Goal: Task Accomplishment & Management: Use online tool/utility

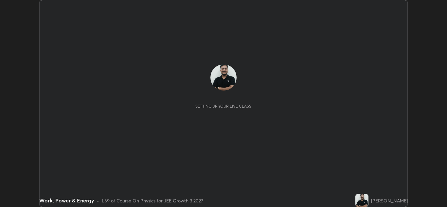
scroll to position [207, 447]
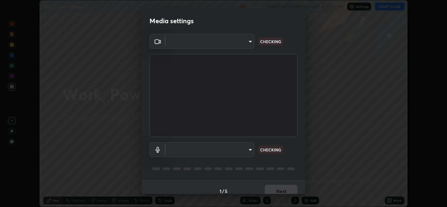
type input "6027955a0ce911b3d0b0459fb5ea5fed3c4248919f82ba55f9ae9152e82cb4b2"
type input "default"
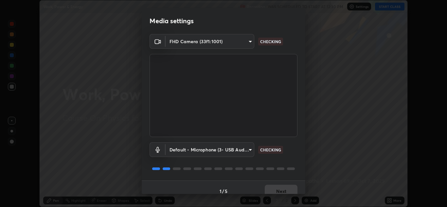
scroll to position [8, 0]
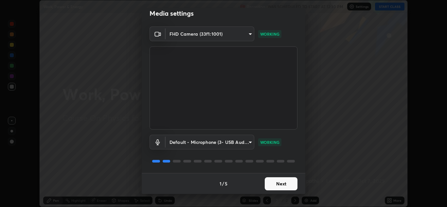
click at [275, 184] on button "Next" at bounding box center [281, 183] width 33 height 13
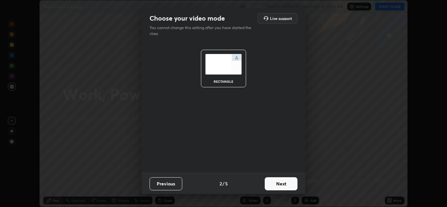
click at [275, 184] on button "Next" at bounding box center [281, 183] width 33 height 13
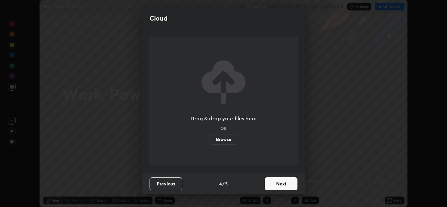
click at [275, 184] on button "Next" at bounding box center [281, 183] width 33 height 13
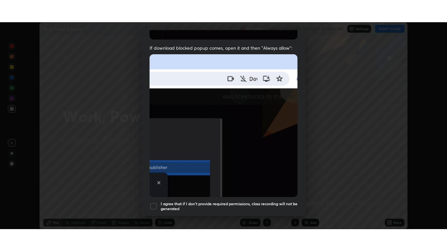
scroll to position [141, 0]
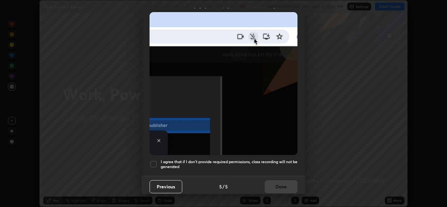
click at [155, 160] on div at bounding box center [154, 164] width 8 height 8
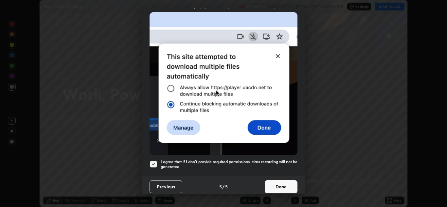
click at [272, 183] on button "Done" at bounding box center [281, 186] width 33 height 13
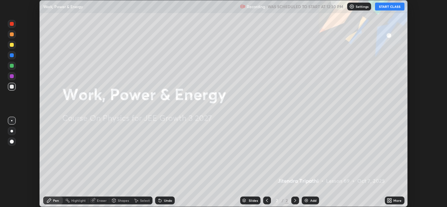
click at [389, 7] on button "START CLASS" at bounding box center [389, 7] width 29 height 8
click at [389, 199] on icon at bounding box center [389, 200] width 2 height 2
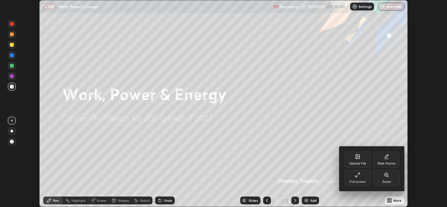
click at [356, 178] on div "Full screen" at bounding box center [358, 178] width 26 height 16
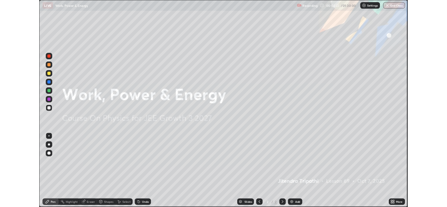
scroll to position [251, 447]
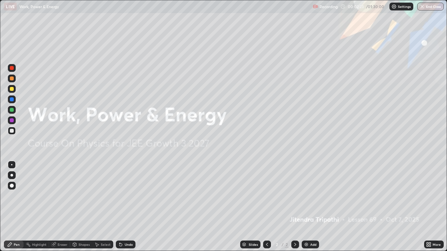
click at [428, 207] on icon at bounding box center [428, 246] width 2 height 2
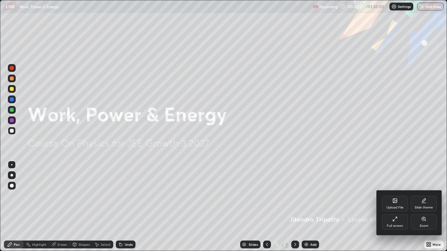
click at [397, 204] on div "Upload File" at bounding box center [395, 204] width 26 height 16
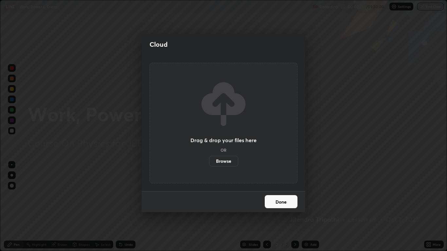
click at [228, 159] on label "Browse" at bounding box center [223, 161] width 29 height 10
click at [209, 159] on input "Browse" at bounding box center [209, 161] width 0 height 10
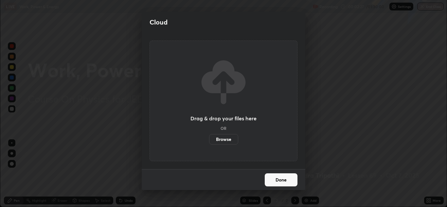
scroll to position [32529, 32289]
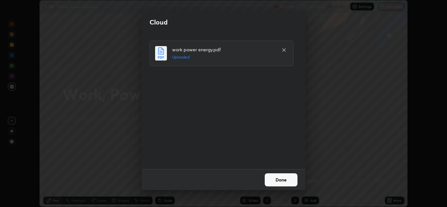
click at [270, 176] on button "Done" at bounding box center [281, 179] width 33 height 13
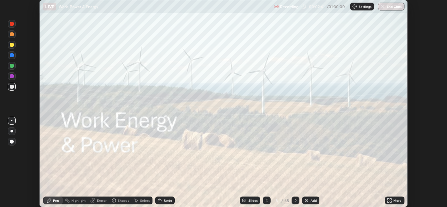
click at [253, 199] on div "Slides" at bounding box center [252, 200] width 9 height 3
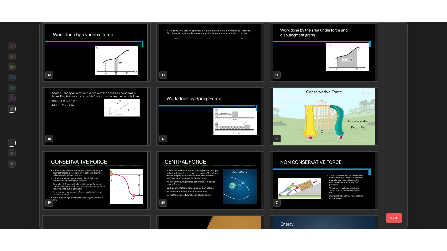
scroll to position [258, 0]
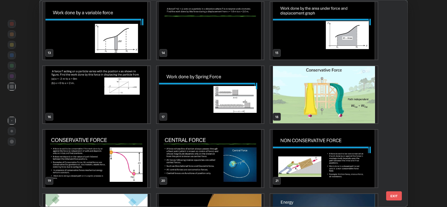
click at [319, 93] on img "grid" at bounding box center [324, 95] width 107 height 58
click at [316, 94] on img "grid" at bounding box center [324, 95] width 107 height 58
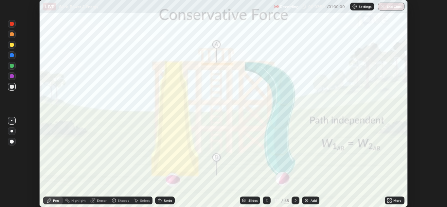
click at [389, 198] on icon at bounding box center [389, 200] width 5 height 5
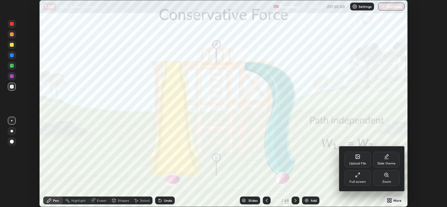
click at [358, 179] on div "Full screen" at bounding box center [358, 178] width 26 height 16
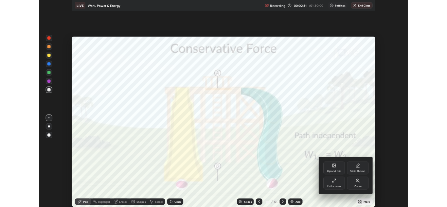
scroll to position [251, 447]
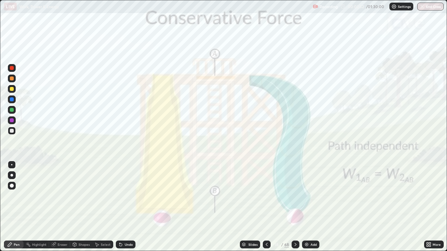
click at [295, 207] on icon at bounding box center [295, 244] width 5 height 5
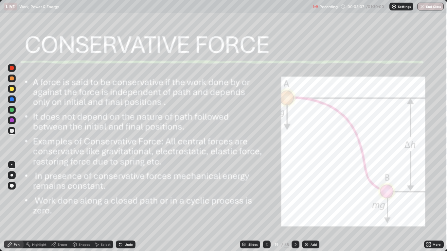
click at [292, 207] on div at bounding box center [296, 245] width 8 height 8
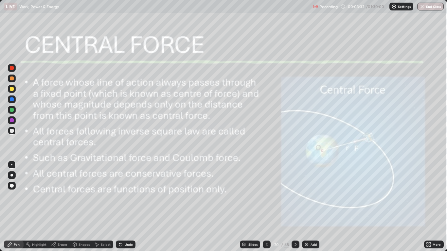
click at [265, 207] on icon at bounding box center [266, 244] width 5 height 5
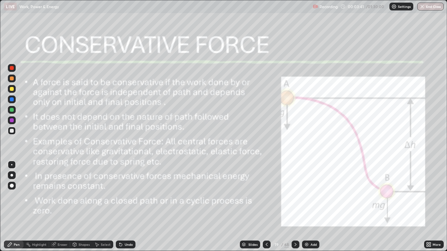
click at [311, 207] on div "Add" at bounding box center [314, 244] width 6 height 3
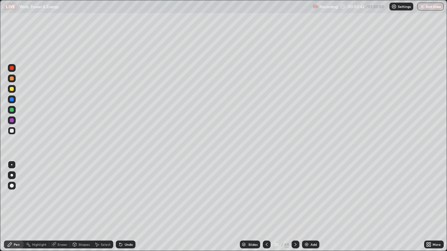
click at [13, 80] on div at bounding box center [12, 79] width 4 height 4
click at [12, 100] on div at bounding box center [12, 100] width 4 height 4
click at [11, 109] on div at bounding box center [12, 110] width 4 height 4
click at [11, 120] on div at bounding box center [12, 121] width 4 height 4
click at [14, 110] on div at bounding box center [12, 110] width 8 height 8
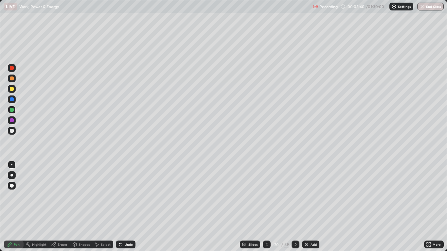
click at [265, 207] on icon at bounding box center [266, 244] width 5 height 5
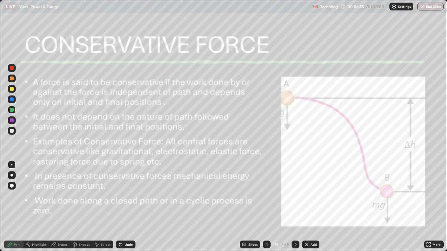
click at [294, 207] on icon at bounding box center [295, 244] width 5 height 5
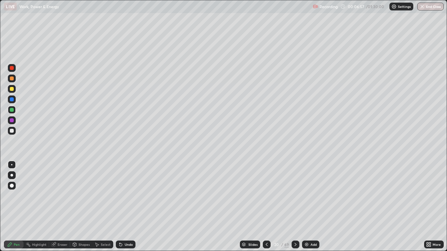
click at [13, 68] on div at bounding box center [12, 68] width 4 height 4
click at [264, 207] on icon at bounding box center [266, 244] width 5 height 5
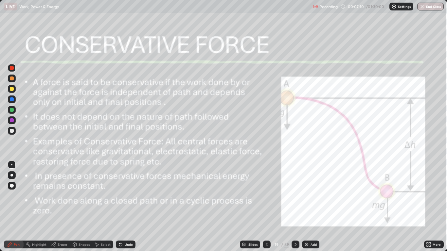
click at [294, 207] on div at bounding box center [296, 245] width 8 height 8
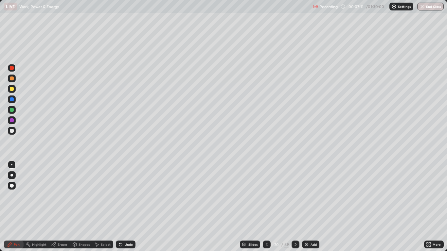
click at [308, 207] on img at bounding box center [306, 244] width 5 height 5
click at [12, 89] on div at bounding box center [12, 89] width 4 height 4
click at [131, 207] on div "Undo" at bounding box center [129, 244] width 8 height 3
click at [129, 207] on div "Undo" at bounding box center [126, 245] width 20 height 8
click at [12, 72] on div at bounding box center [12, 68] width 8 height 8
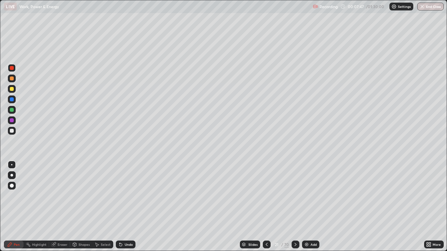
click at [60, 207] on div "Eraser" at bounding box center [63, 244] width 10 height 3
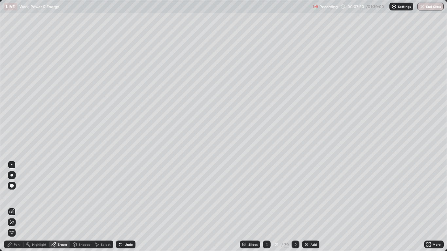
click at [12, 207] on icon at bounding box center [11, 223] width 5 height 6
click at [13, 207] on div "Pen" at bounding box center [14, 245] width 20 height 8
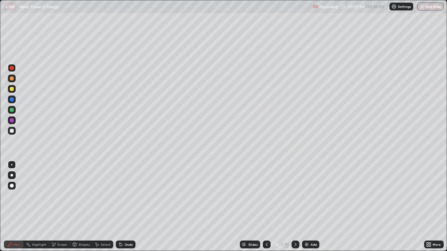
click at [11, 110] on div at bounding box center [12, 110] width 4 height 4
click at [13, 89] on div at bounding box center [12, 89] width 4 height 4
click at [13, 112] on div at bounding box center [12, 110] width 4 height 4
click at [12, 68] on div at bounding box center [12, 68] width 4 height 4
click at [11, 110] on div at bounding box center [12, 110] width 4 height 4
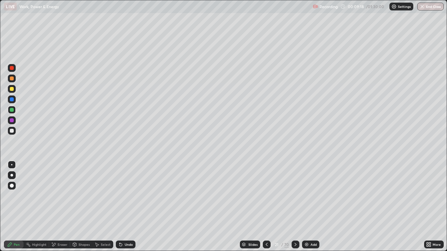
click at [12, 119] on div at bounding box center [12, 121] width 4 height 4
click at [266, 207] on icon at bounding box center [267, 244] width 2 height 3
click at [265, 207] on icon at bounding box center [266, 244] width 5 height 5
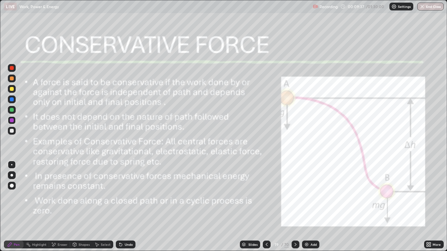
click at [294, 207] on div at bounding box center [296, 245] width 8 height 8
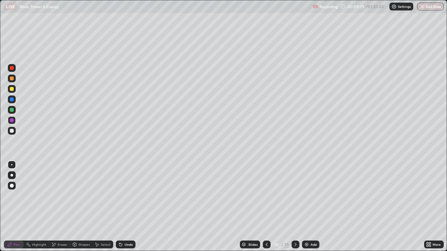
click at [295, 207] on icon at bounding box center [295, 244] width 5 height 5
click at [264, 207] on div at bounding box center [267, 245] width 8 height 8
click at [61, 207] on div "Eraser" at bounding box center [63, 244] width 10 height 3
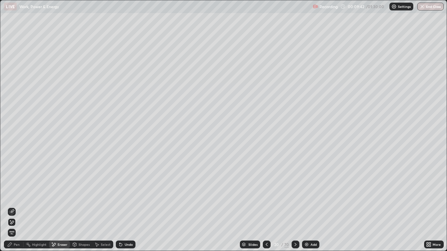
click at [12, 207] on span "Erase all" at bounding box center [11, 233] width 7 height 4
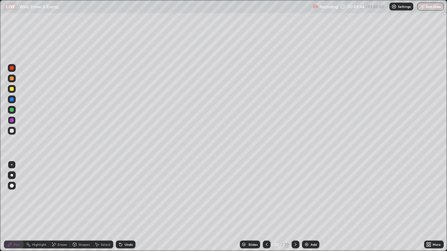
click at [295, 207] on icon at bounding box center [295, 244] width 5 height 5
click at [264, 207] on div at bounding box center [267, 245] width 8 height 8
click at [293, 207] on icon at bounding box center [295, 244] width 5 height 5
click at [294, 207] on icon at bounding box center [295, 244] width 5 height 5
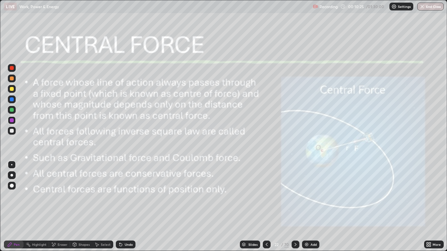
click at [295, 207] on icon at bounding box center [295, 244] width 5 height 5
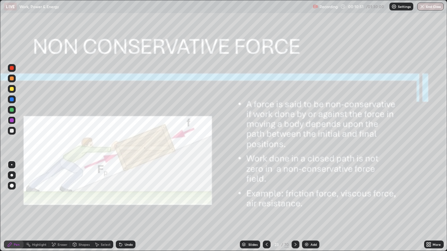
click at [263, 207] on div at bounding box center [267, 245] width 8 height 8
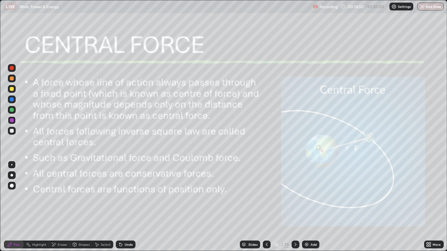
click at [293, 207] on icon at bounding box center [295, 244] width 5 height 5
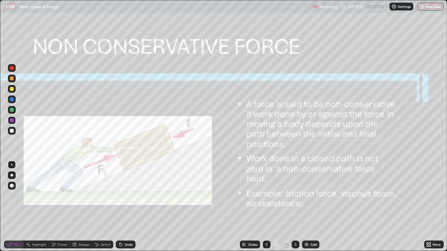
click at [13, 90] on div at bounding box center [12, 89] width 4 height 4
click at [298, 207] on div at bounding box center [296, 245] width 8 height 8
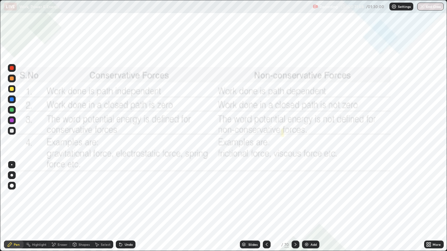
click at [12, 89] on div at bounding box center [12, 89] width 4 height 4
click at [295, 207] on icon at bounding box center [295, 244] width 5 height 5
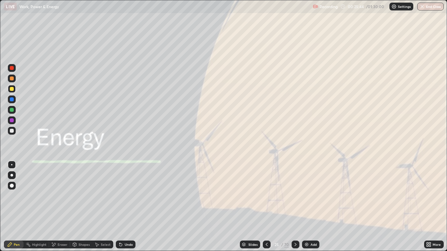
click at [266, 207] on icon at bounding box center [266, 244] width 5 height 5
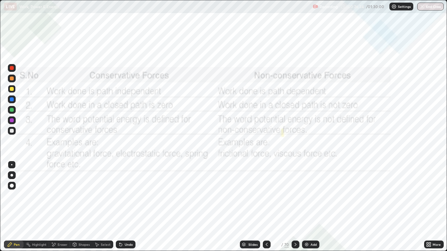
click at [294, 207] on icon at bounding box center [295, 244] width 5 height 5
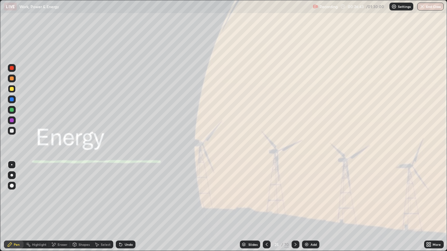
click at [266, 207] on icon at bounding box center [266, 244] width 5 height 5
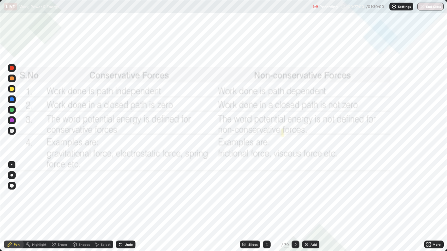
click at [295, 207] on icon at bounding box center [295, 244] width 5 height 5
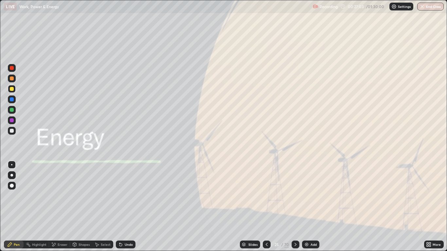
click at [296, 207] on icon at bounding box center [295, 244] width 5 height 5
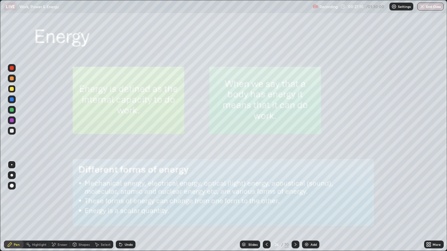
click at [12, 68] on div at bounding box center [12, 68] width 4 height 4
click at [11, 110] on div at bounding box center [12, 110] width 4 height 4
click at [12, 89] on div at bounding box center [12, 89] width 4 height 4
click at [9, 67] on div at bounding box center [12, 68] width 8 height 8
click at [295, 207] on icon at bounding box center [295, 244] width 5 height 5
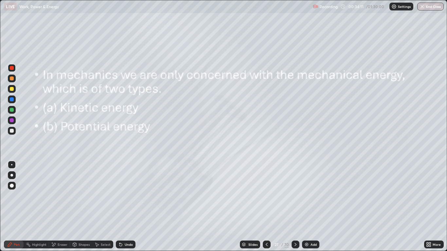
click at [10, 90] on div at bounding box center [12, 89] width 4 height 4
click at [295, 207] on icon at bounding box center [295, 244] width 5 height 5
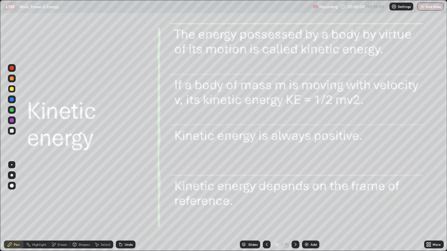
click at [295, 207] on icon at bounding box center [295, 244] width 5 height 5
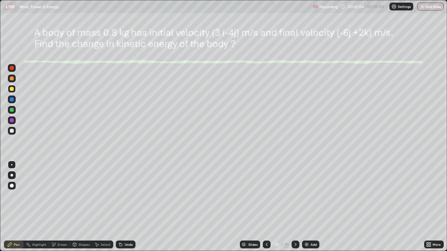
click at [12, 111] on div at bounding box center [12, 110] width 4 height 4
click at [126, 207] on div "Undo" at bounding box center [126, 245] width 20 height 8
click at [13, 99] on div at bounding box center [12, 100] width 4 height 4
click at [126, 207] on div "Undo" at bounding box center [129, 244] width 8 height 3
click at [126, 207] on div "Undo" at bounding box center [126, 245] width 20 height 8
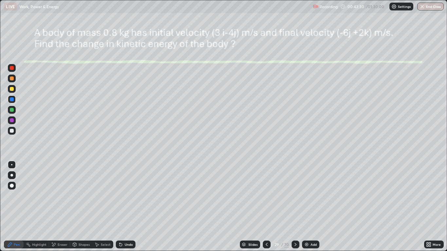
click at [12, 91] on div at bounding box center [12, 89] width 4 height 4
click at [12, 68] on div at bounding box center [12, 68] width 4 height 4
click at [130, 207] on div "Undo" at bounding box center [129, 244] width 8 height 3
click at [13, 92] on div at bounding box center [12, 89] width 8 height 8
click at [12, 69] on div at bounding box center [12, 68] width 4 height 4
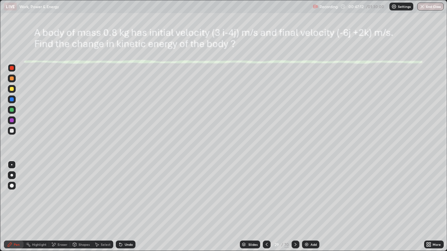
click at [307, 207] on img at bounding box center [306, 244] width 5 height 5
click at [267, 207] on icon at bounding box center [267, 244] width 5 height 5
click at [296, 207] on icon at bounding box center [295, 244] width 2 height 3
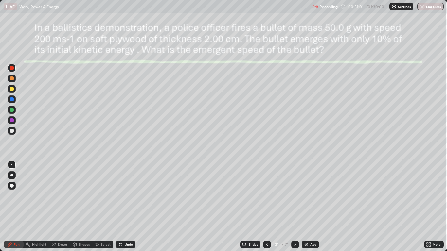
click at [11, 70] on div at bounding box center [12, 68] width 4 height 4
click at [295, 207] on icon at bounding box center [295, 244] width 5 height 5
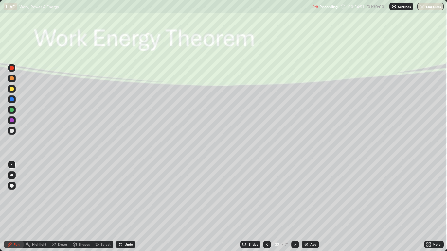
click at [12, 89] on div at bounding box center [12, 89] width 4 height 4
click at [10, 90] on div at bounding box center [12, 89] width 4 height 4
click at [14, 69] on div at bounding box center [12, 68] width 8 height 8
click at [129, 207] on div "Undo" at bounding box center [129, 244] width 8 height 3
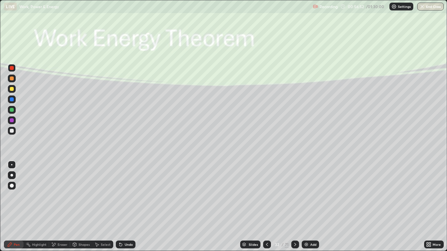
click at [10, 101] on div at bounding box center [12, 100] width 4 height 4
click at [13, 131] on div at bounding box center [12, 131] width 4 height 4
click at [295, 207] on icon at bounding box center [295, 244] width 5 height 5
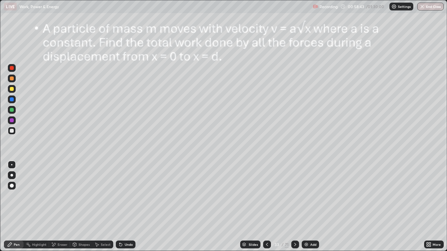
click at [266, 207] on icon at bounding box center [267, 244] width 5 height 5
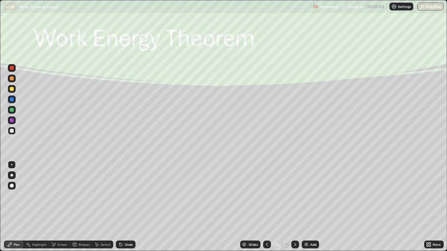
click at [311, 207] on div "Add" at bounding box center [313, 244] width 6 height 3
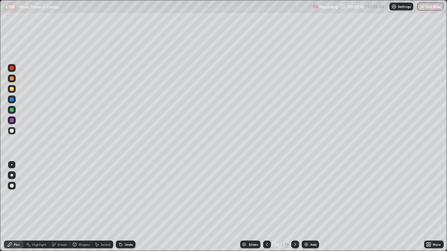
click at [12, 78] on div at bounding box center [12, 79] width 4 height 4
click at [12, 100] on div at bounding box center [12, 100] width 4 height 4
click at [12, 110] on div at bounding box center [12, 110] width 4 height 4
click at [128, 207] on div "Undo" at bounding box center [129, 244] width 8 height 3
click at [14, 98] on div at bounding box center [12, 100] width 8 height 8
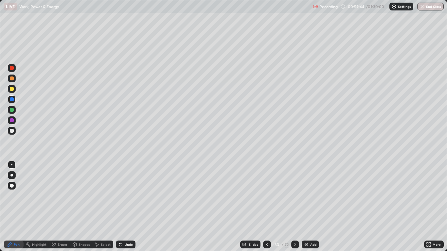
click at [10, 121] on div at bounding box center [12, 121] width 4 height 4
click at [12, 68] on div at bounding box center [12, 68] width 4 height 4
click at [311, 207] on div "Add" at bounding box center [310, 245] width 17 height 8
click at [13, 79] on div at bounding box center [12, 79] width 4 height 4
click at [13, 90] on div at bounding box center [12, 89] width 4 height 4
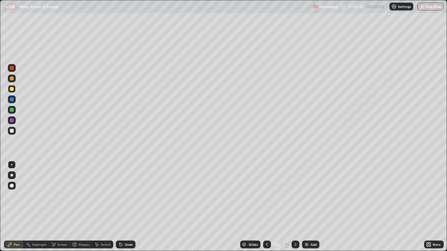
click at [125, 207] on div "Undo" at bounding box center [129, 244] width 8 height 3
click at [127, 207] on div "Undo" at bounding box center [129, 244] width 8 height 3
click at [129, 207] on div "Undo" at bounding box center [129, 244] width 8 height 3
click at [124, 207] on div "Undo" at bounding box center [126, 245] width 20 height 8
click at [12, 109] on div at bounding box center [12, 110] width 4 height 4
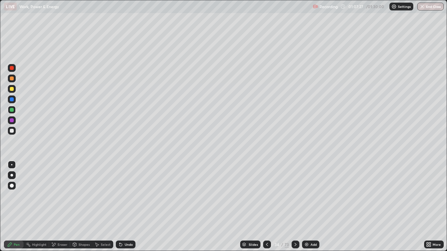
click at [12, 75] on div at bounding box center [12, 79] width 8 height 8
click at [13, 68] on div at bounding box center [12, 68] width 4 height 4
click at [12, 89] on div at bounding box center [12, 89] width 4 height 4
click at [13, 71] on div at bounding box center [12, 68] width 8 height 8
click at [131, 207] on div "Undo" at bounding box center [126, 245] width 20 height 8
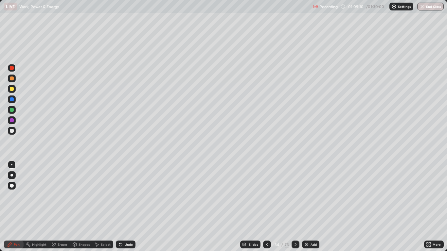
click at [130, 207] on div "Undo" at bounding box center [129, 244] width 8 height 3
click at [130, 207] on div "Undo" at bounding box center [126, 245] width 20 height 8
click at [127, 207] on div "Undo" at bounding box center [126, 245] width 20 height 8
click at [308, 207] on img at bounding box center [306, 244] width 5 height 5
click at [12, 101] on div at bounding box center [12, 100] width 4 height 4
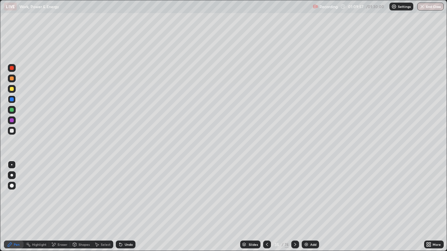
click at [11, 111] on div at bounding box center [12, 110] width 4 height 4
click at [13, 129] on div at bounding box center [12, 131] width 4 height 4
click at [14, 89] on div at bounding box center [12, 89] width 8 height 8
click at [12, 130] on div at bounding box center [12, 131] width 4 height 4
click at [14, 89] on div at bounding box center [12, 89] width 8 height 8
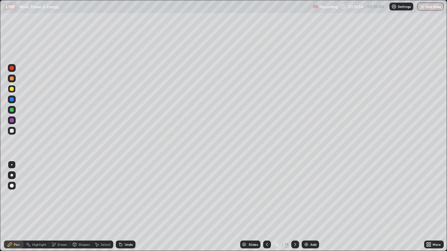
click at [11, 100] on div at bounding box center [12, 100] width 4 height 4
click at [13, 111] on div at bounding box center [12, 110] width 4 height 4
click at [12, 121] on div at bounding box center [12, 121] width 4 height 4
click at [312, 207] on div "Add" at bounding box center [313, 244] width 6 height 3
click at [15, 81] on div at bounding box center [12, 79] width 8 height 8
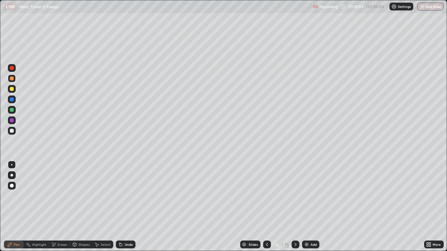
click at [12, 90] on div at bounding box center [12, 89] width 4 height 4
click at [12, 110] on div at bounding box center [12, 110] width 4 height 4
click at [12, 89] on div at bounding box center [12, 89] width 4 height 4
click at [11, 70] on div at bounding box center [12, 68] width 8 height 8
click at [10, 100] on div at bounding box center [12, 100] width 4 height 4
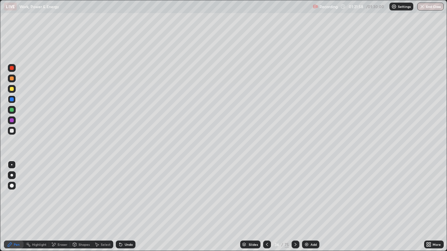
click at [12, 109] on div at bounding box center [12, 110] width 4 height 4
click at [10, 121] on div at bounding box center [12, 121] width 4 height 4
click at [129, 207] on div "Undo" at bounding box center [129, 244] width 8 height 3
click at [11, 110] on div at bounding box center [12, 110] width 4 height 4
click at [12, 79] on div at bounding box center [12, 79] width 4 height 4
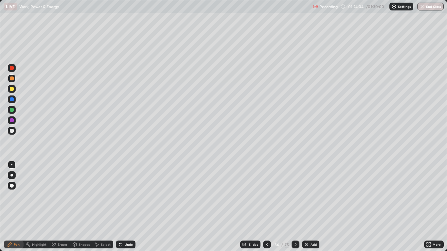
click at [15, 69] on div at bounding box center [12, 68] width 8 height 8
click at [13, 100] on div at bounding box center [12, 100] width 4 height 4
click at [430, 8] on button "End Class" at bounding box center [431, 7] width 26 height 8
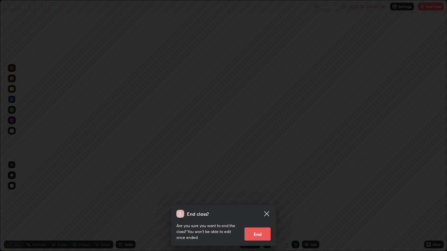
click at [259, 207] on button "End" at bounding box center [258, 234] width 26 height 13
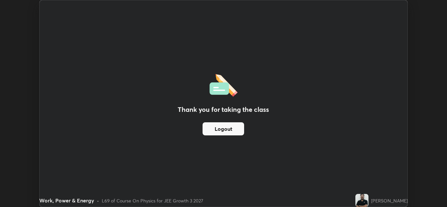
scroll to position [32529, 32289]
